Goal: Check status: Check status

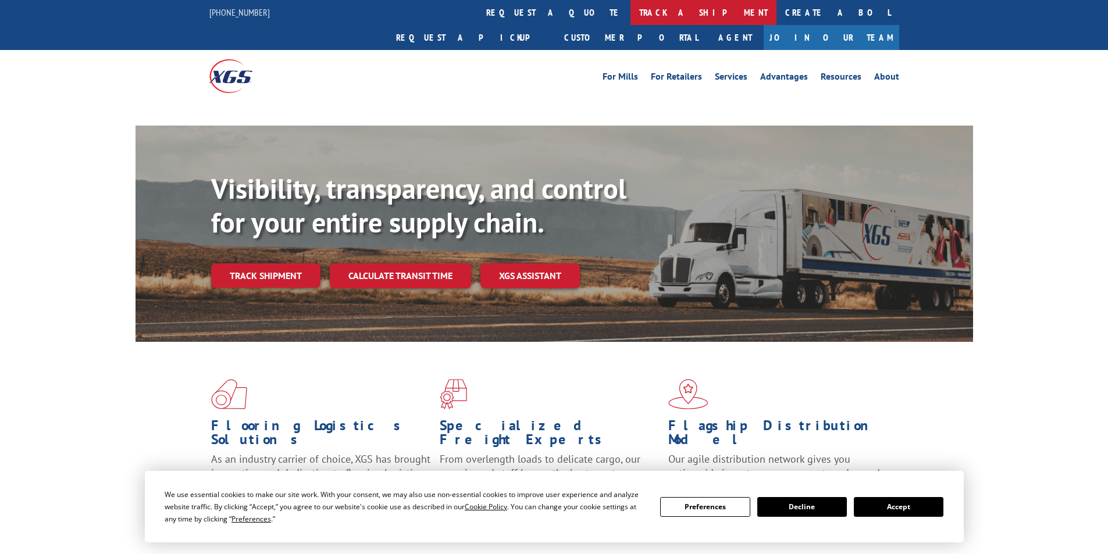
click at [631, 9] on link "track a shipment" at bounding box center [704, 12] width 146 height 25
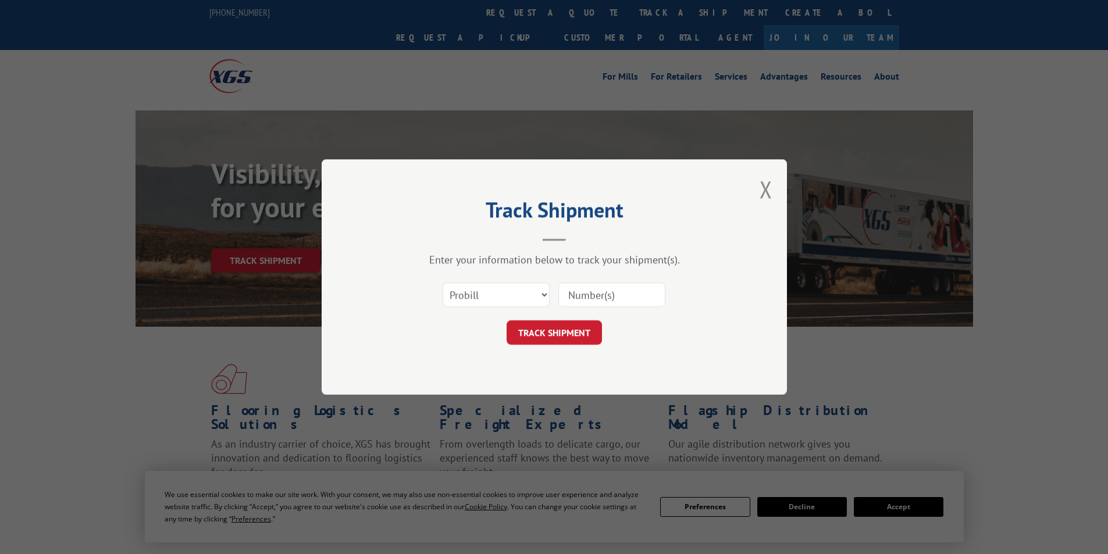
click at [494, 290] on select "Select category... Probill BOL PO" at bounding box center [496, 295] width 107 height 24
select select "bol"
click at [443, 283] on select "Select category... Probill BOL PO" at bounding box center [496, 295] width 107 height 24
click at [589, 290] on input at bounding box center [611, 295] width 107 height 24
type input "54402813"
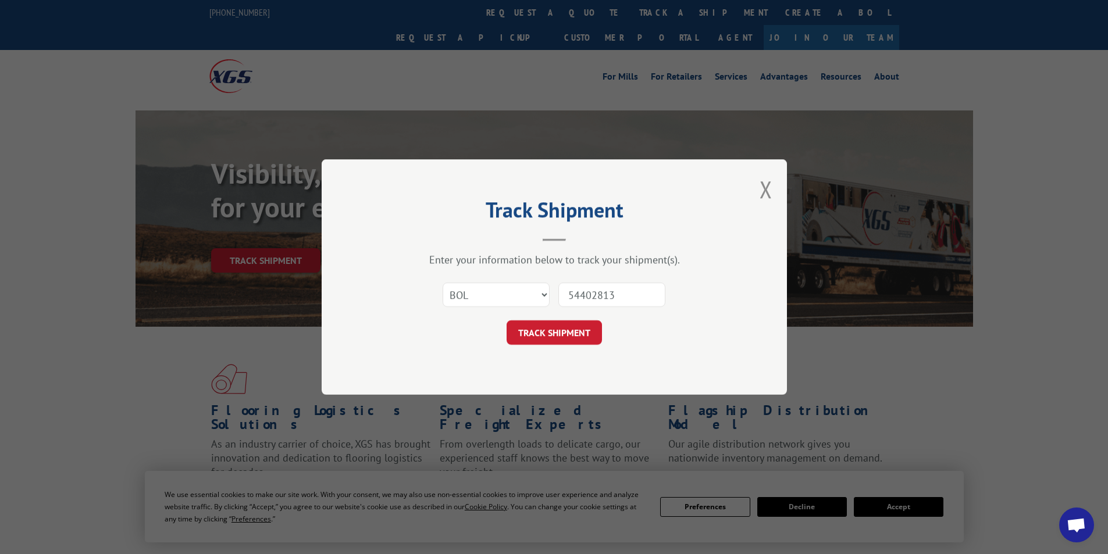
click button "TRACK SHIPMENT" at bounding box center [554, 333] width 95 height 24
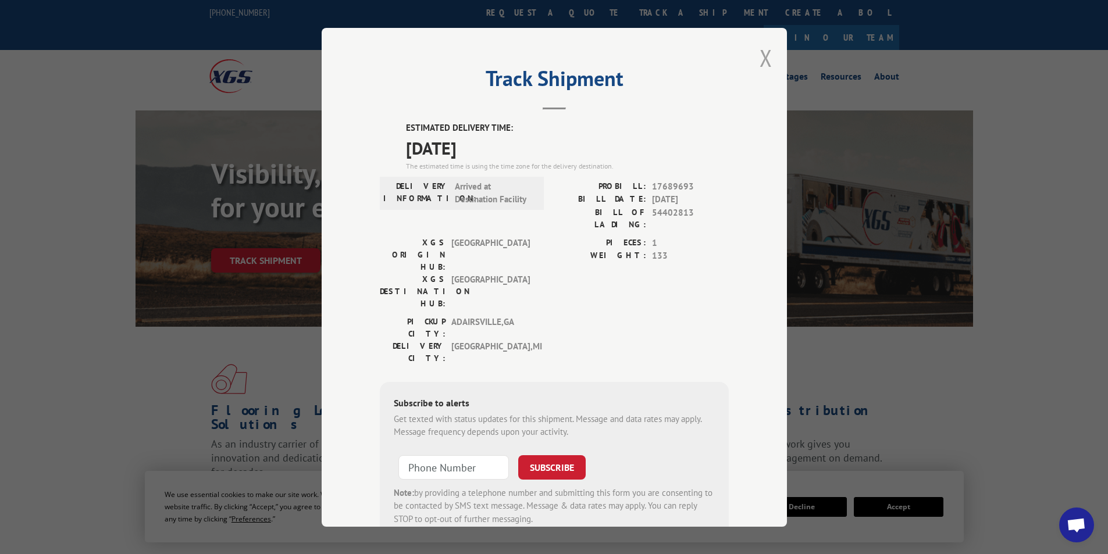
click at [760, 52] on button "Close modal" at bounding box center [766, 57] width 13 height 31
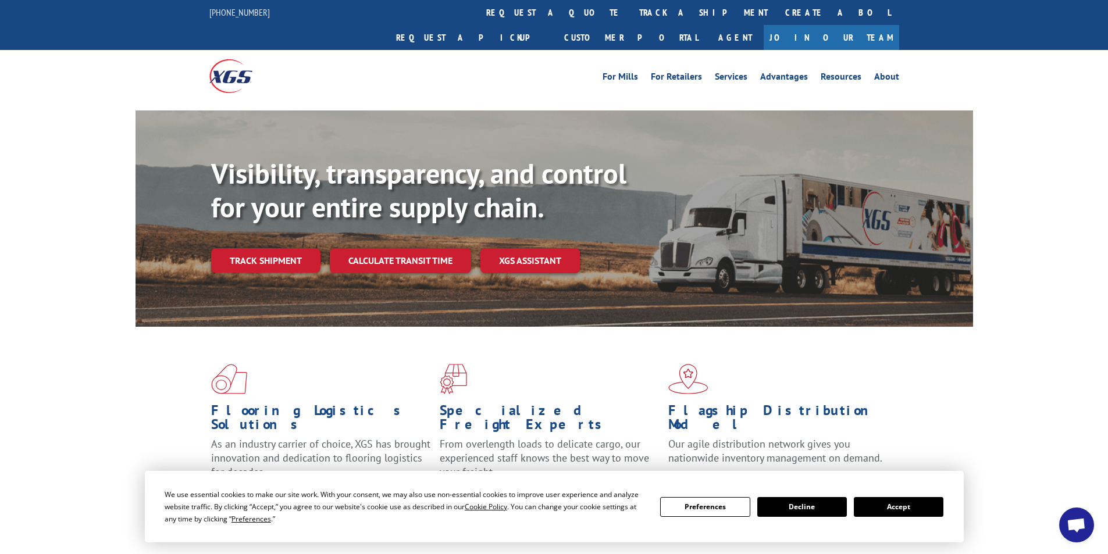
click at [631, 10] on link "track a shipment" at bounding box center [704, 12] width 146 height 25
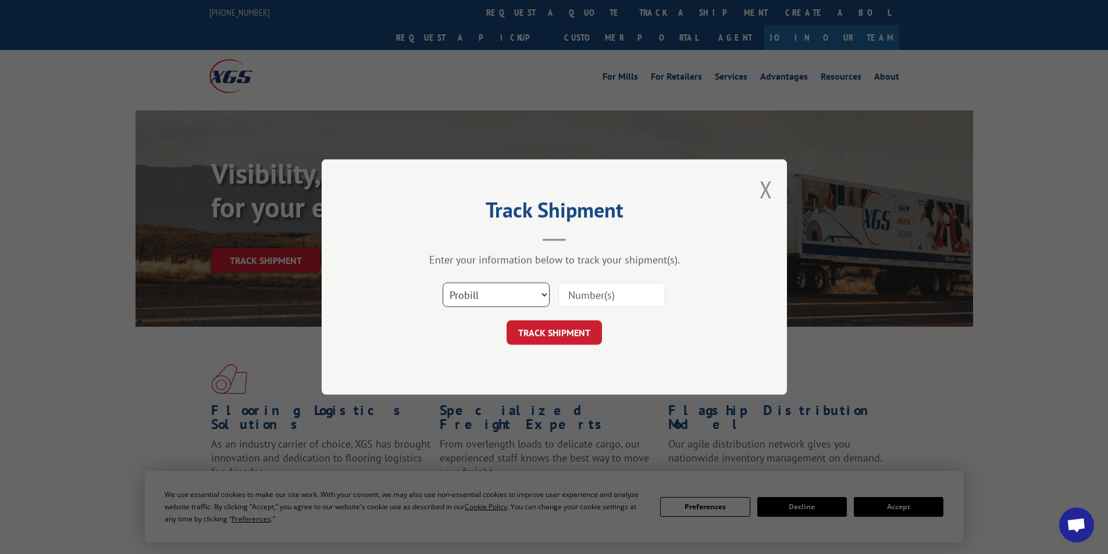
click at [502, 300] on select "Select category... Probill BOL PO" at bounding box center [496, 295] width 107 height 24
select select "bol"
click at [443, 283] on select "Select category... Probill BOL PO" at bounding box center [496, 295] width 107 height 24
drag, startPoint x: 584, startPoint y: 297, endPoint x: 604, endPoint y: 295, distance: 20.5
click at [585, 297] on input at bounding box center [611, 295] width 107 height 24
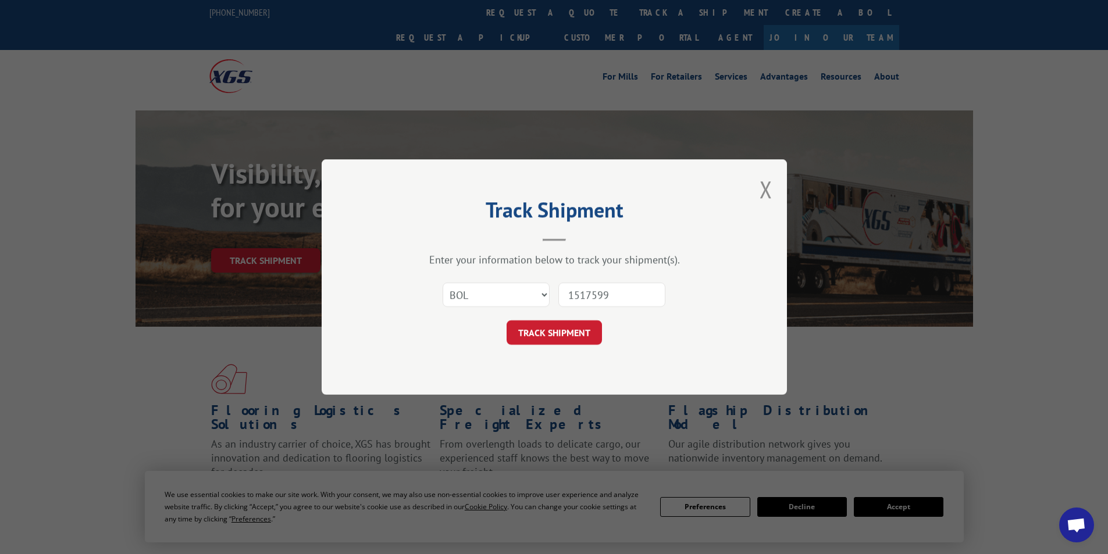
type input "15175994"
click button "TRACK SHIPMENT" at bounding box center [554, 333] width 95 height 24
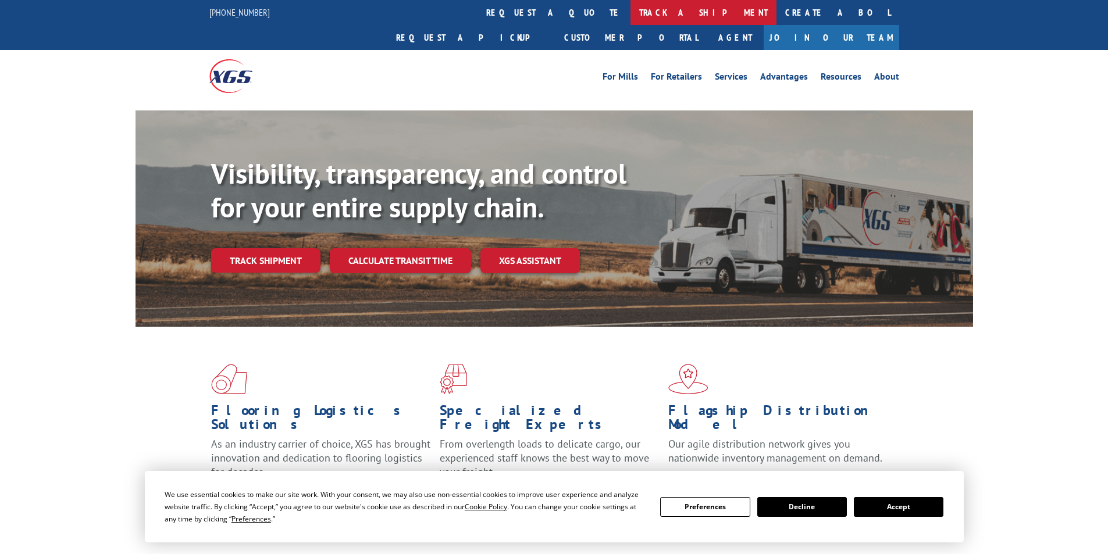
click at [631, 8] on link "track a shipment" at bounding box center [704, 12] width 146 height 25
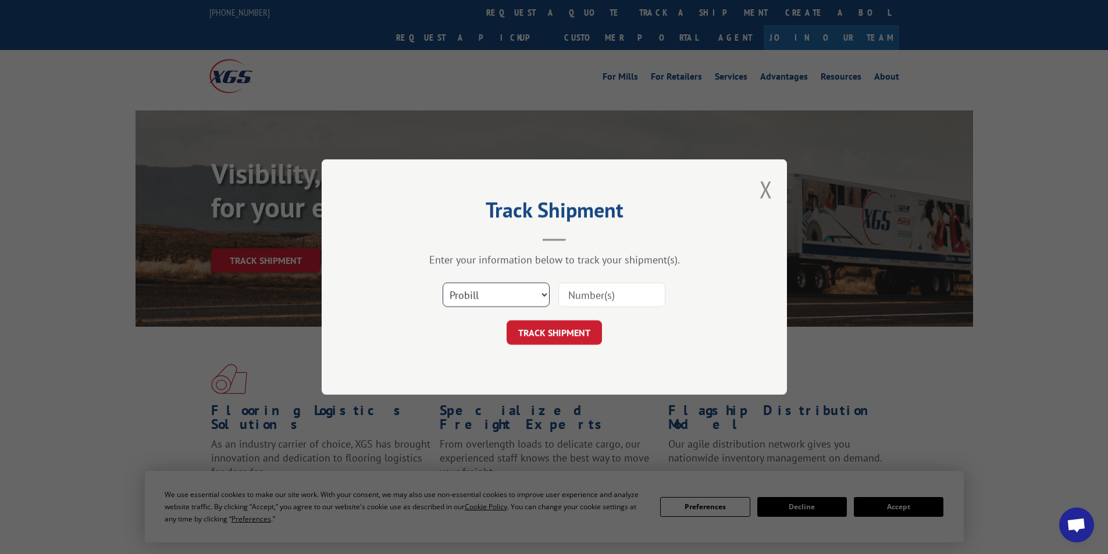
click at [485, 293] on select "Select category... Probill BOL PO" at bounding box center [496, 295] width 107 height 24
select select "bol"
click at [443, 283] on select "Select category... Probill BOL PO" at bounding box center [496, 295] width 107 height 24
drag, startPoint x: 570, startPoint y: 298, endPoint x: 588, endPoint y: 300, distance: 18.2
click at [570, 297] on input at bounding box center [611, 295] width 107 height 24
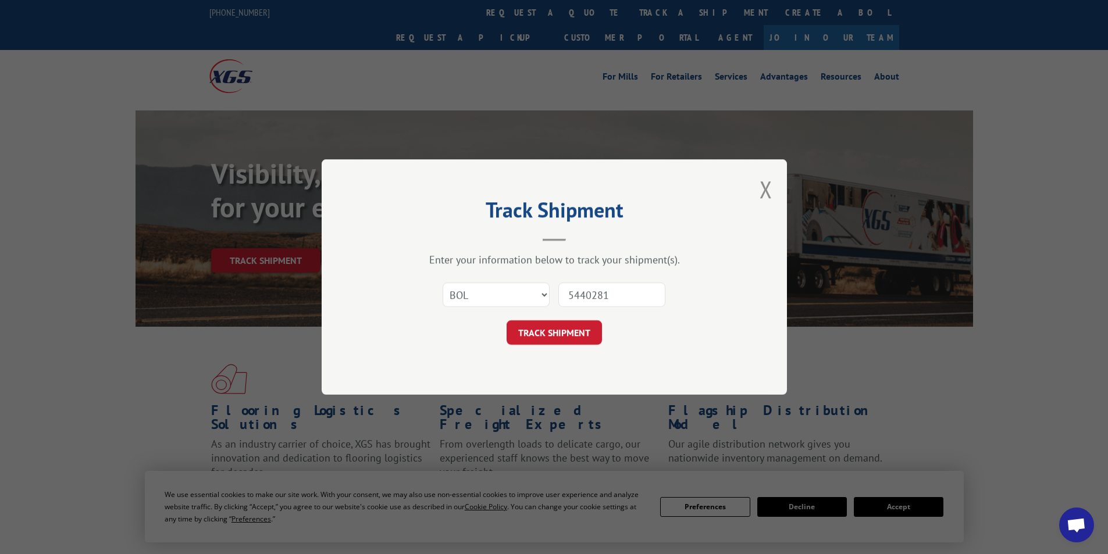
type input "54402813"
click button "TRACK SHIPMENT" at bounding box center [554, 333] width 95 height 24
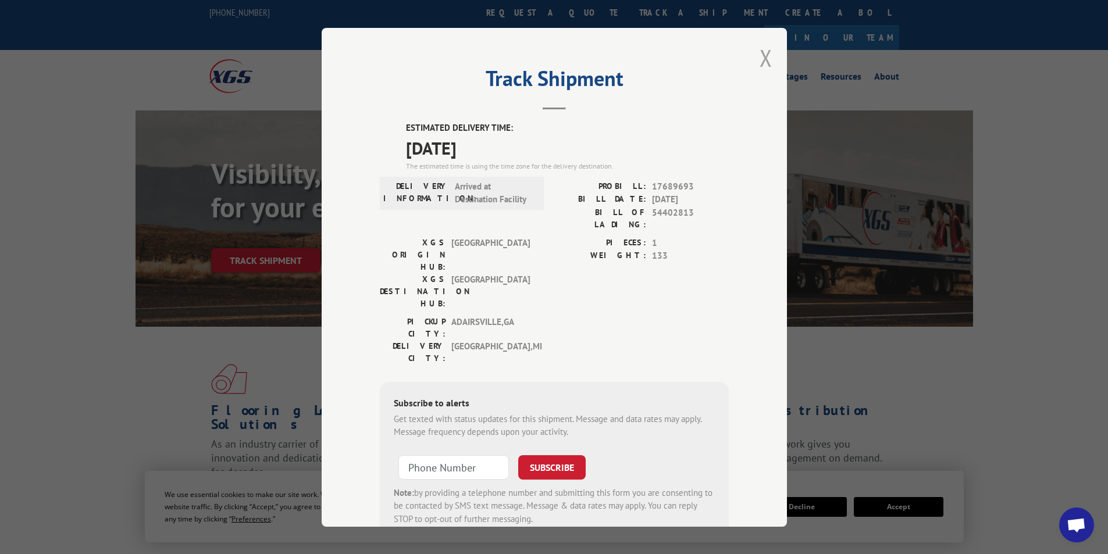
click at [767, 62] on button "Close modal" at bounding box center [766, 57] width 13 height 31
